Goal: Navigation & Orientation: Find specific page/section

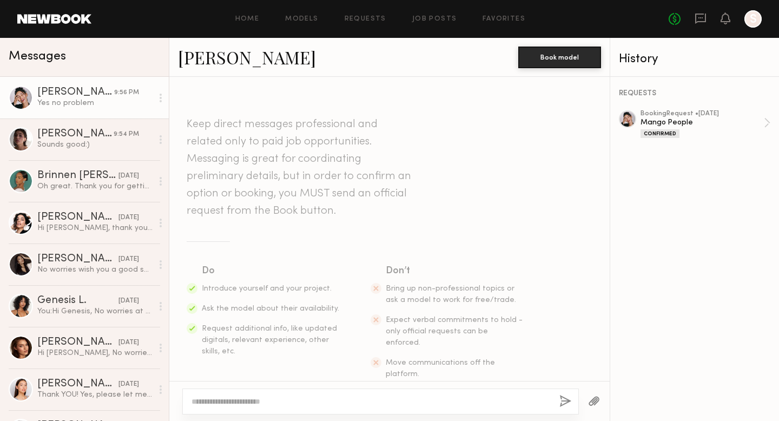
scroll to position [1059, 0]
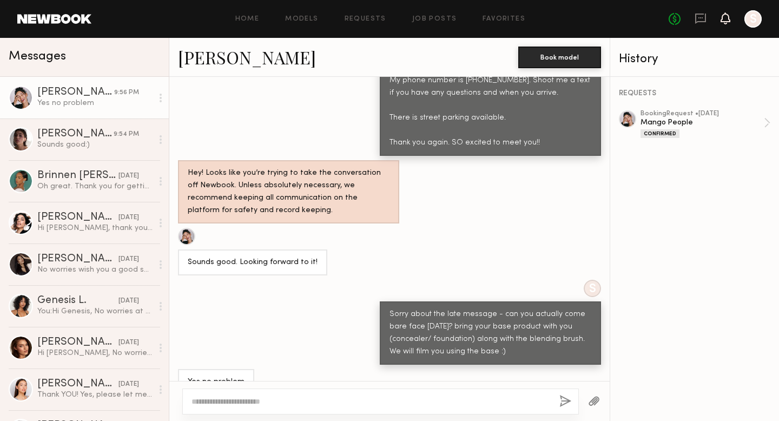
click at [724, 16] on icon at bounding box center [725, 18] width 9 height 8
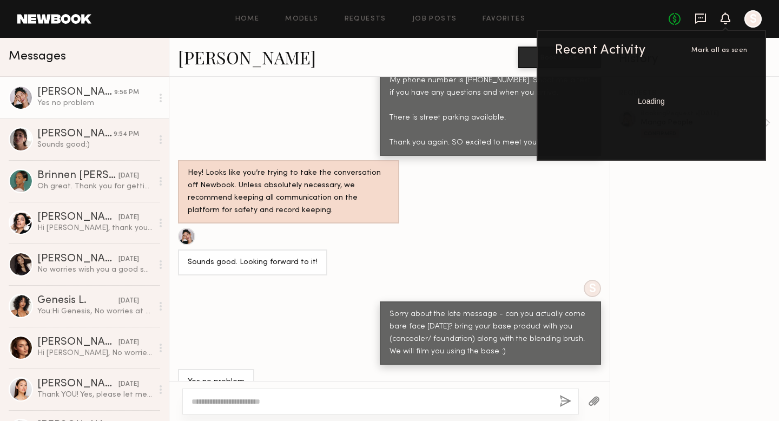
click at [705, 16] on icon at bounding box center [700, 19] width 11 height 10
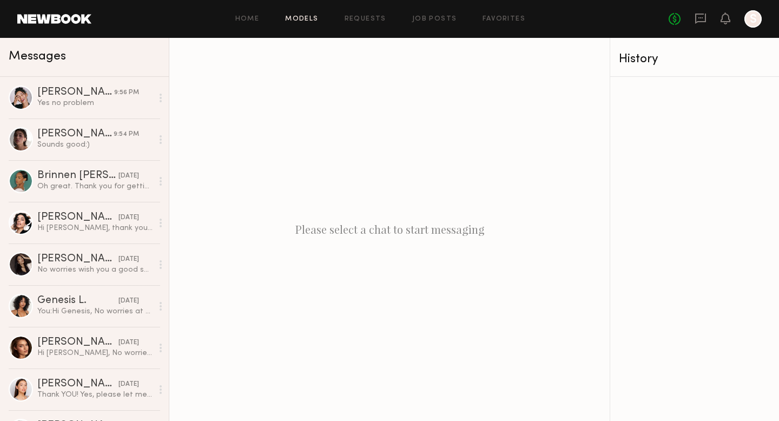
click at [301, 19] on link "Models" at bounding box center [301, 19] width 33 height 7
